Goal: Task Accomplishment & Management: Manage account settings

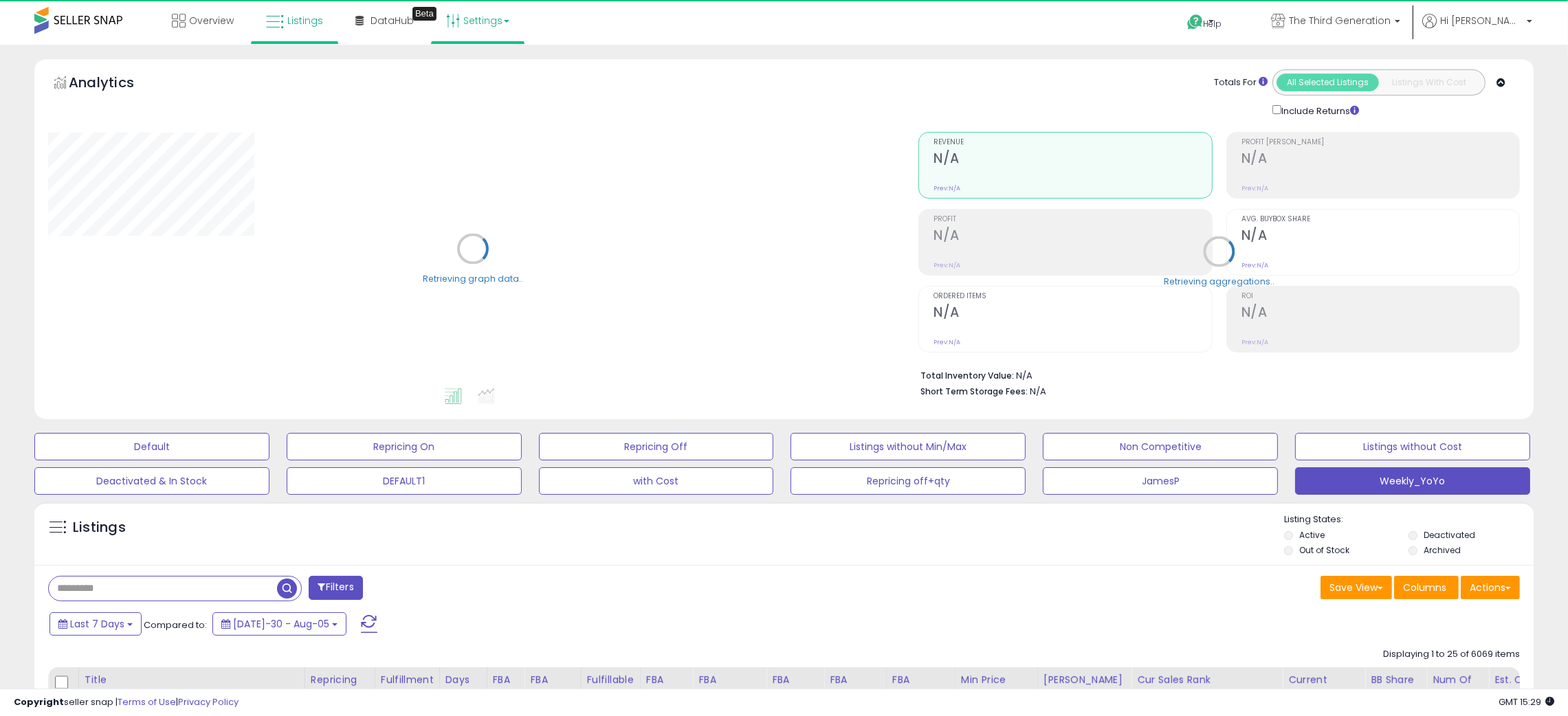
click at [481, 23] on link "Settings" at bounding box center [478, 21] width 84 height 41
click at [480, 69] on link "Store settings" at bounding box center [480, 69] width 62 height 13
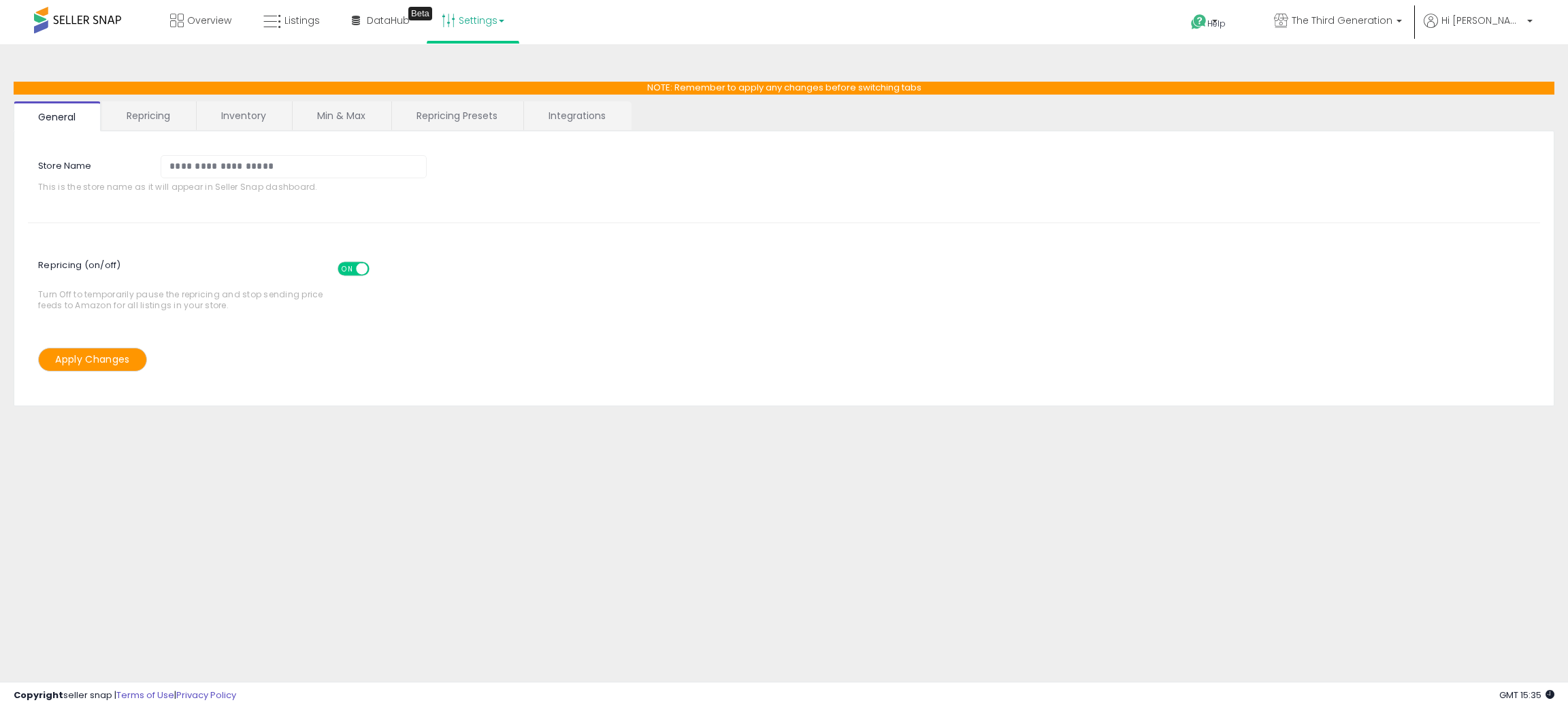
click at [472, 119] on link "Repricing Presets" at bounding box center [457, 116] width 130 height 29
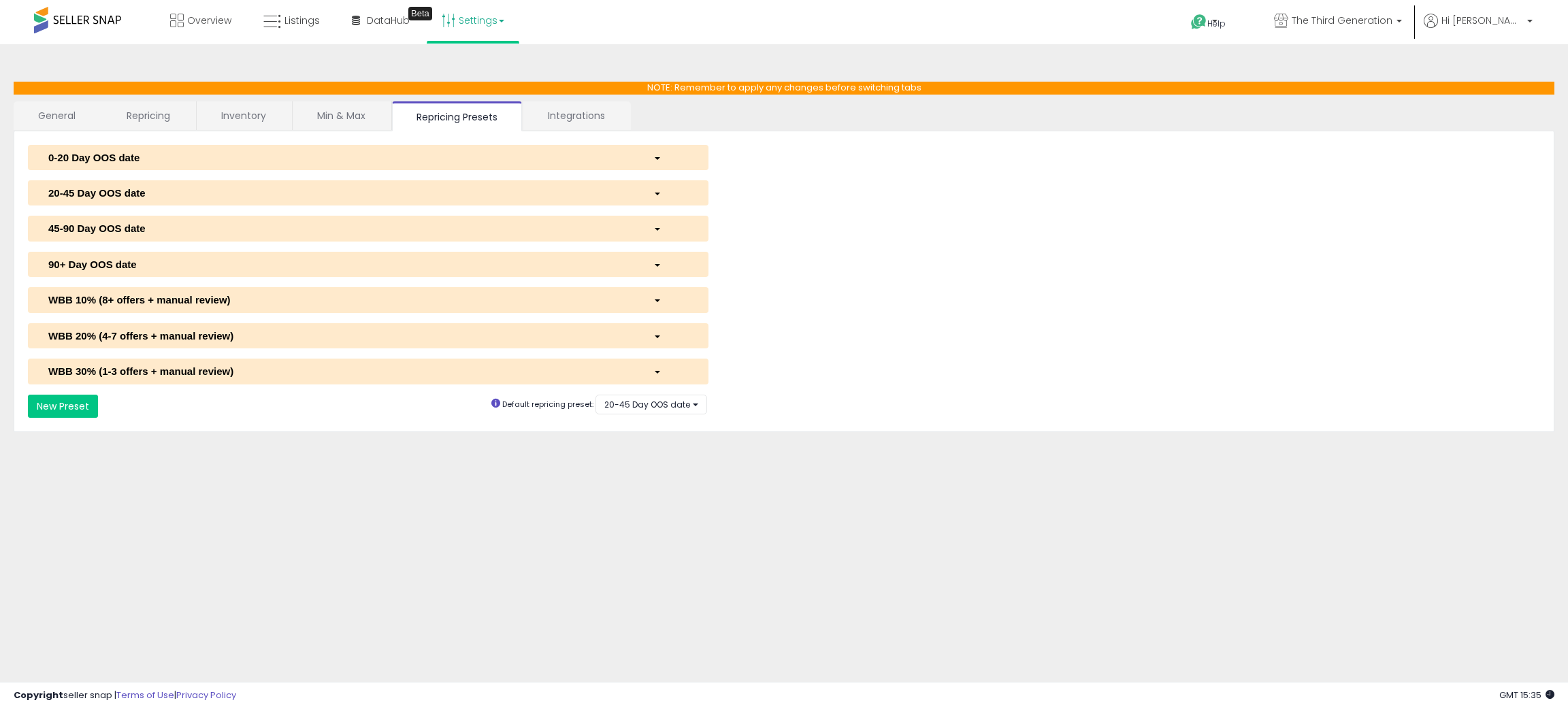
click at [660, 295] on div "button" at bounding box center [671, 300] width 55 height 14
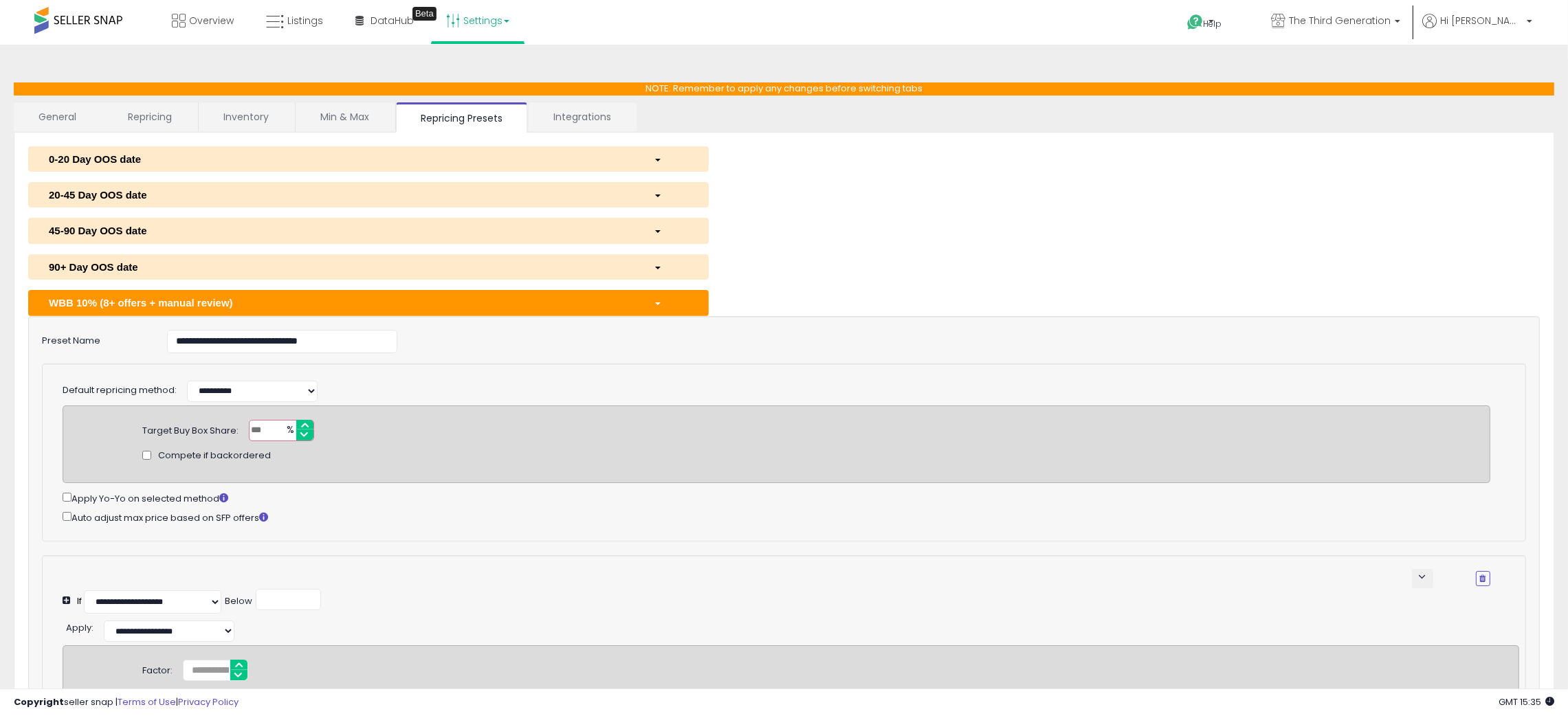
click at [634, 298] on div "WBB 10% (8+ offers + manual review)" at bounding box center [341, 303] width 605 height 14
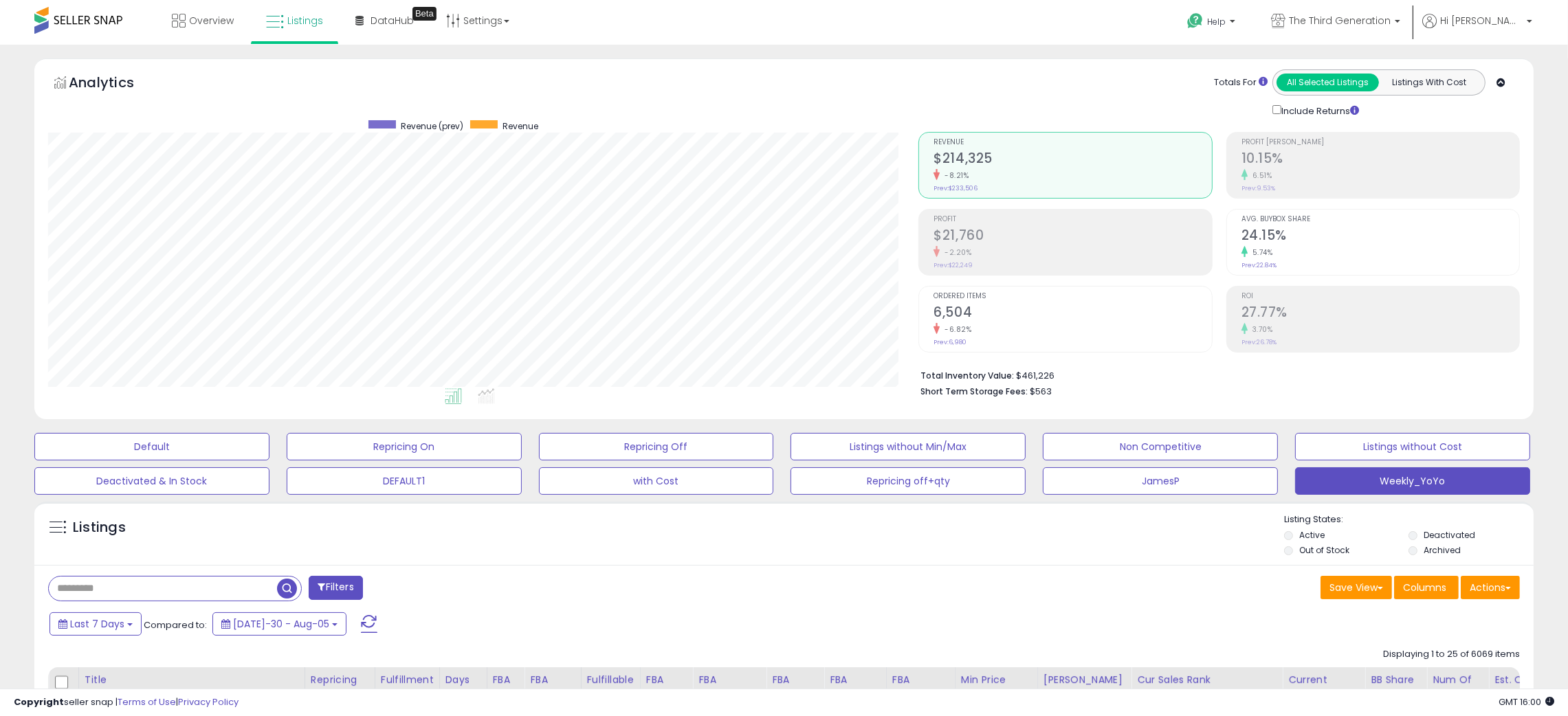
scroll to position [281, 871]
